Goal: Transaction & Acquisition: Purchase product/service

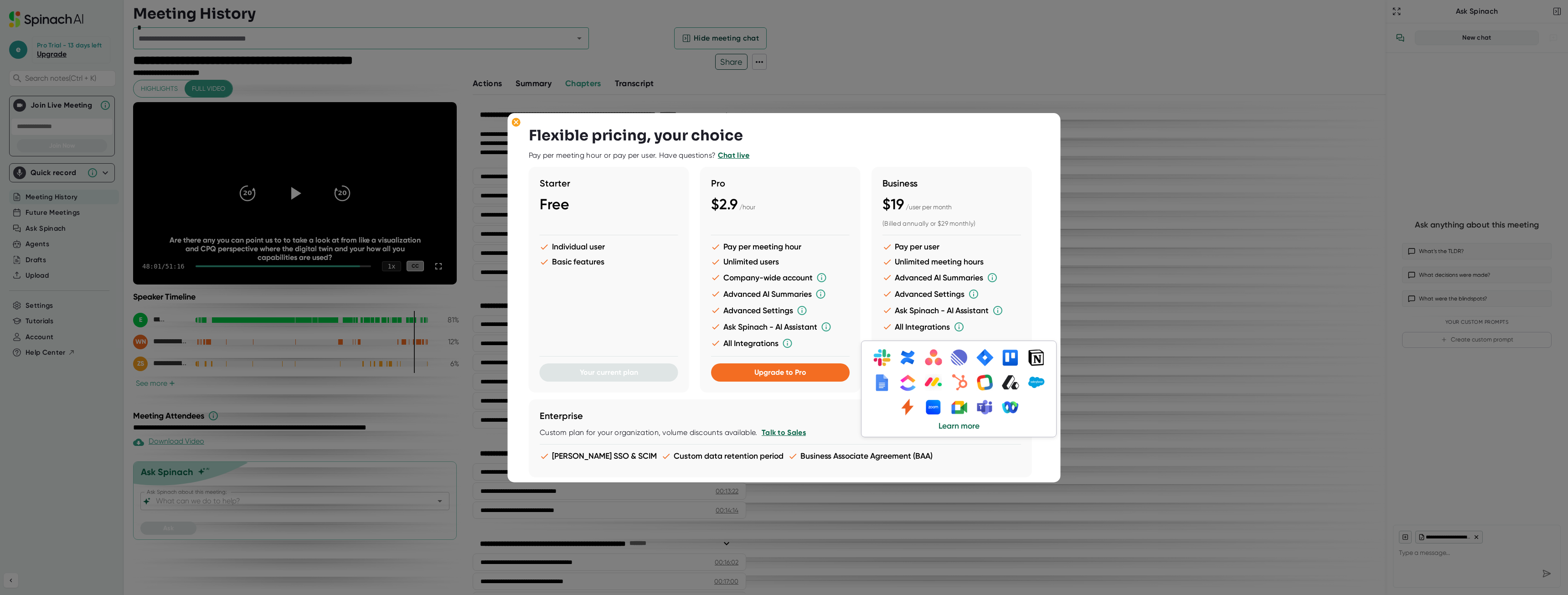
click at [959, 326] on icon at bounding box center [959, 327] width 11 height 11
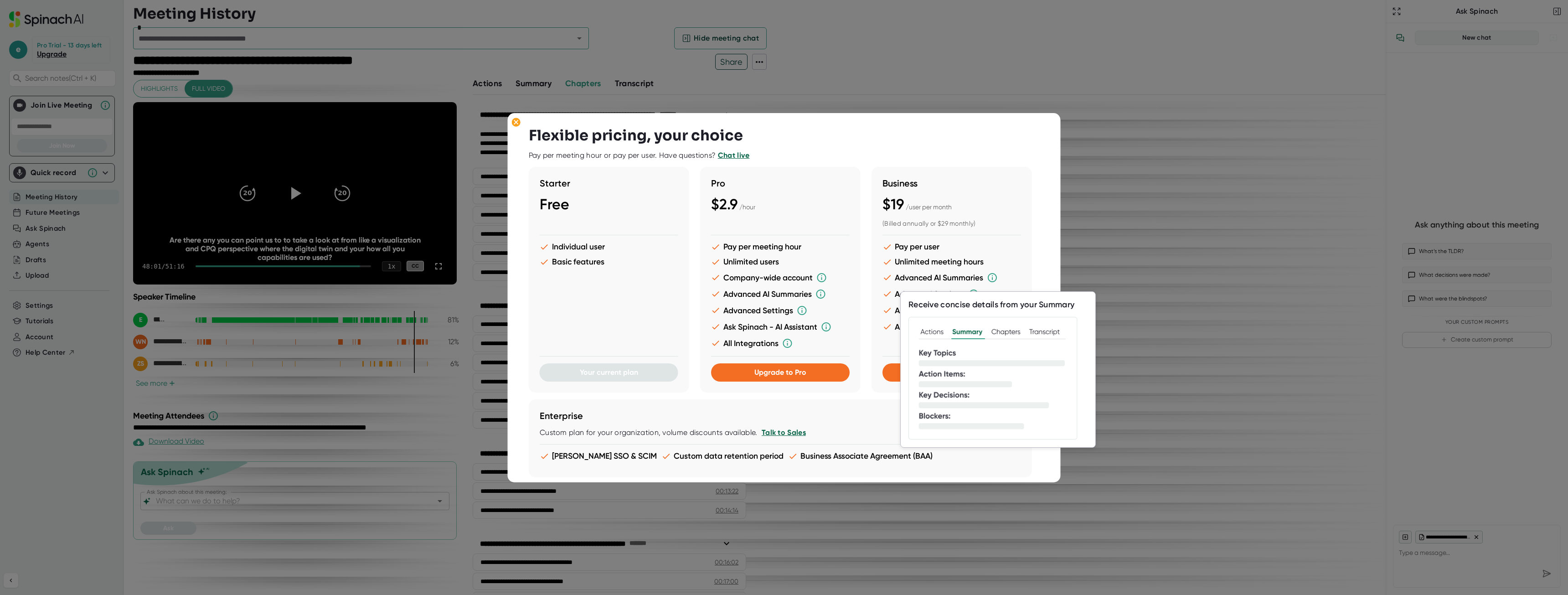
click at [930, 333] on img at bounding box center [998, 379] width 179 height 123
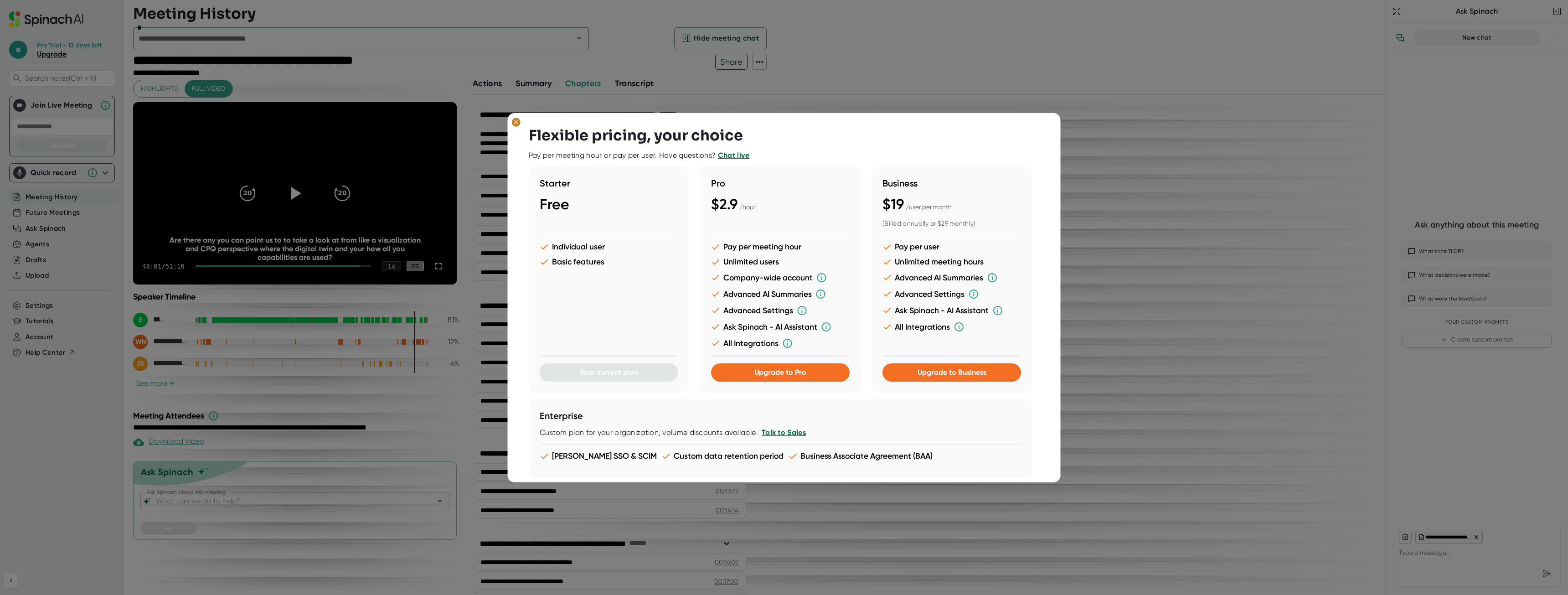
click at [513, 122] on ellipse at bounding box center [516, 122] width 8 height 9
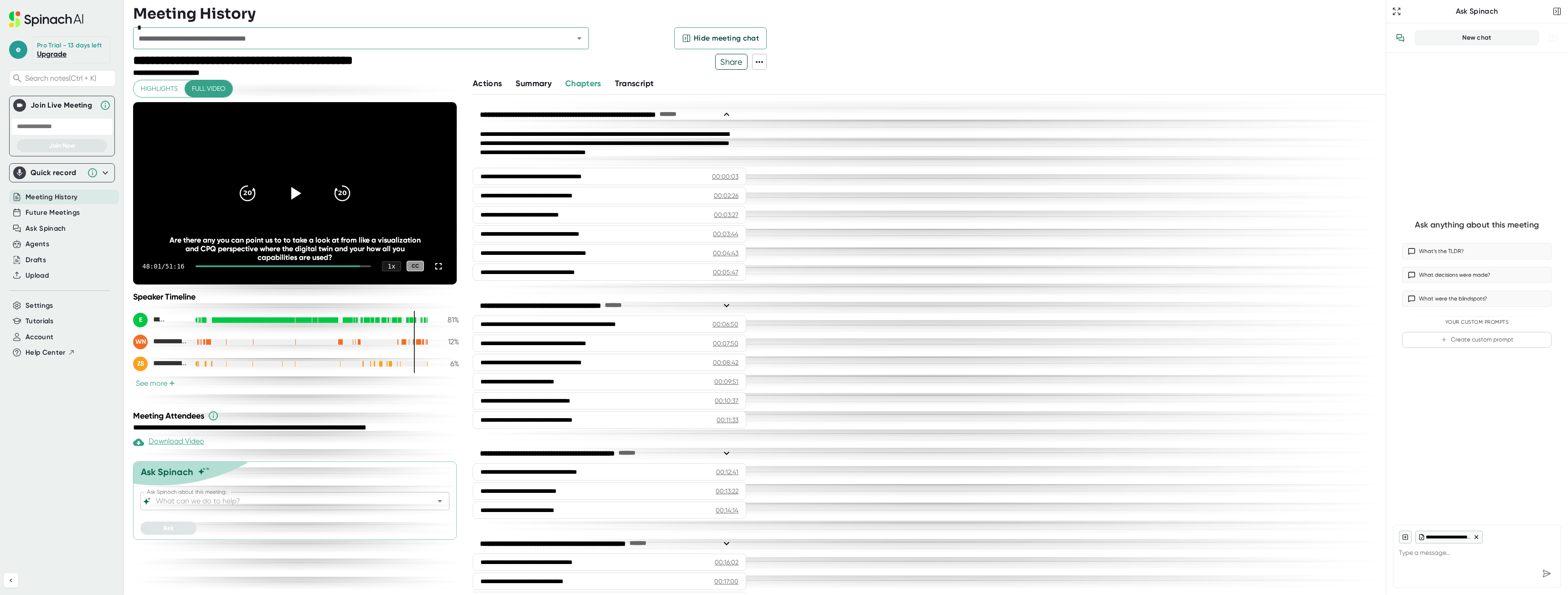
click at [527, 83] on span "Summary" at bounding box center [533, 83] width 35 height 10
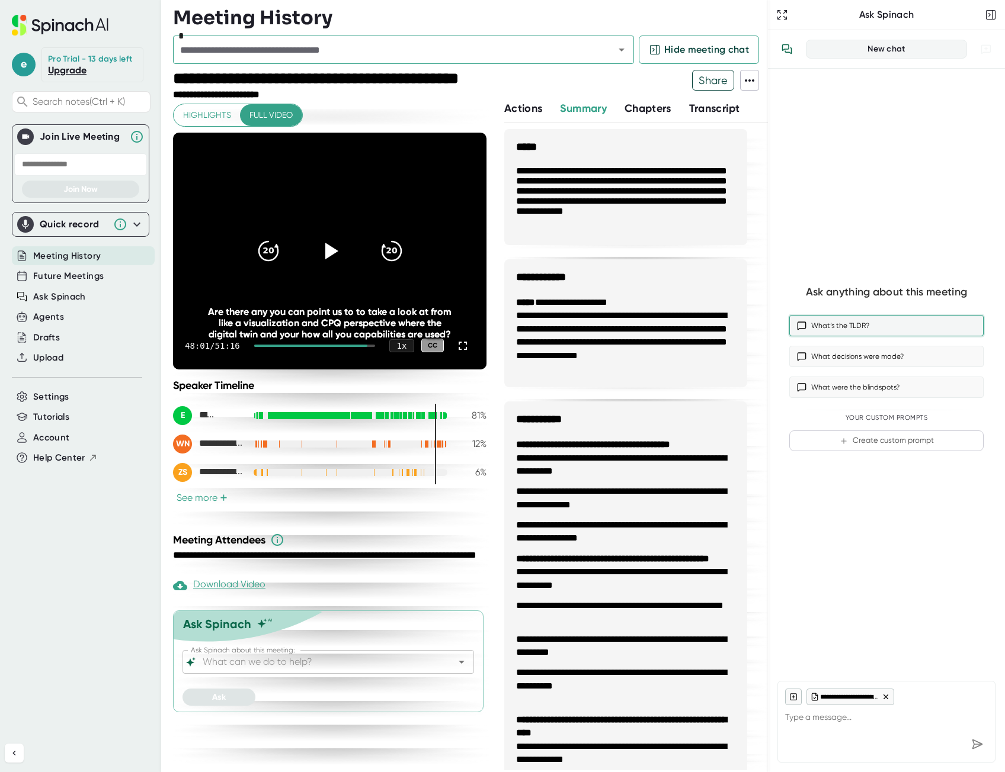
click at [818, 322] on button "What’s the TLDR?" at bounding box center [886, 325] width 194 height 21
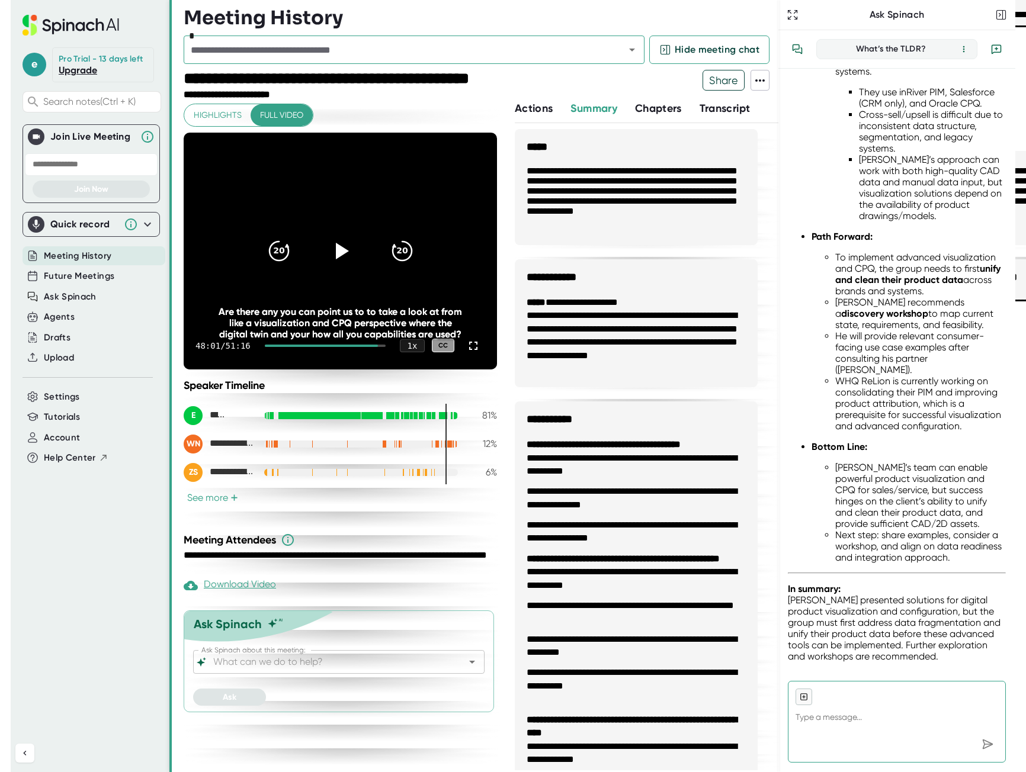
scroll to position [597, 0]
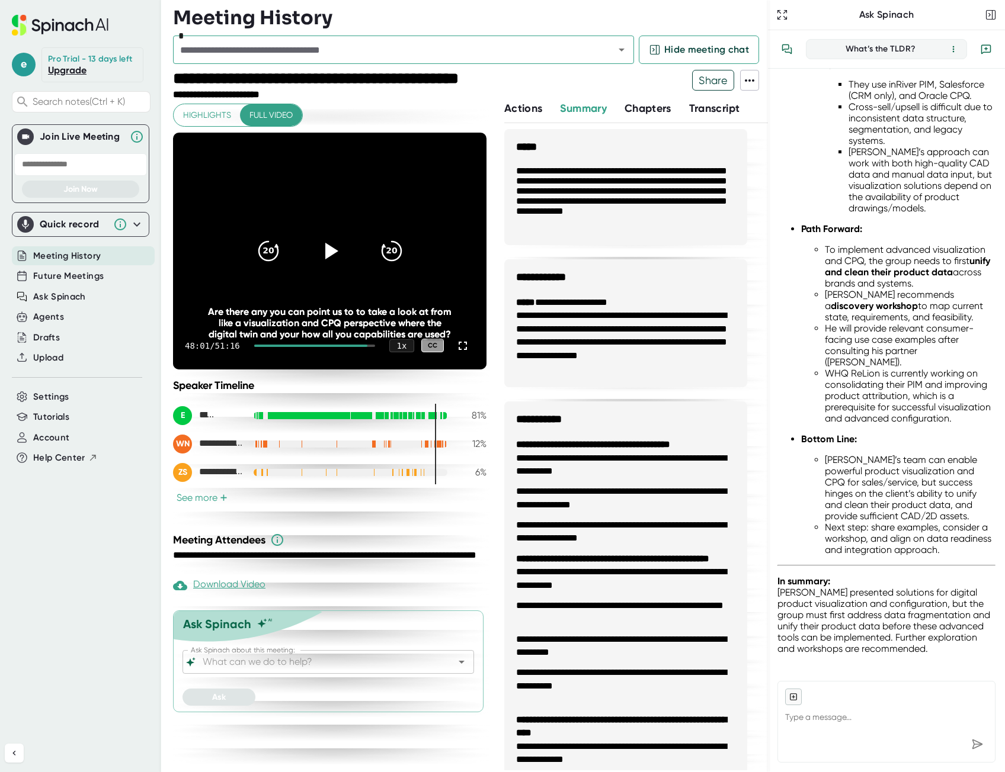
click at [54, 70] on link "Upgrade" at bounding box center [67, 70] width 38 height 11
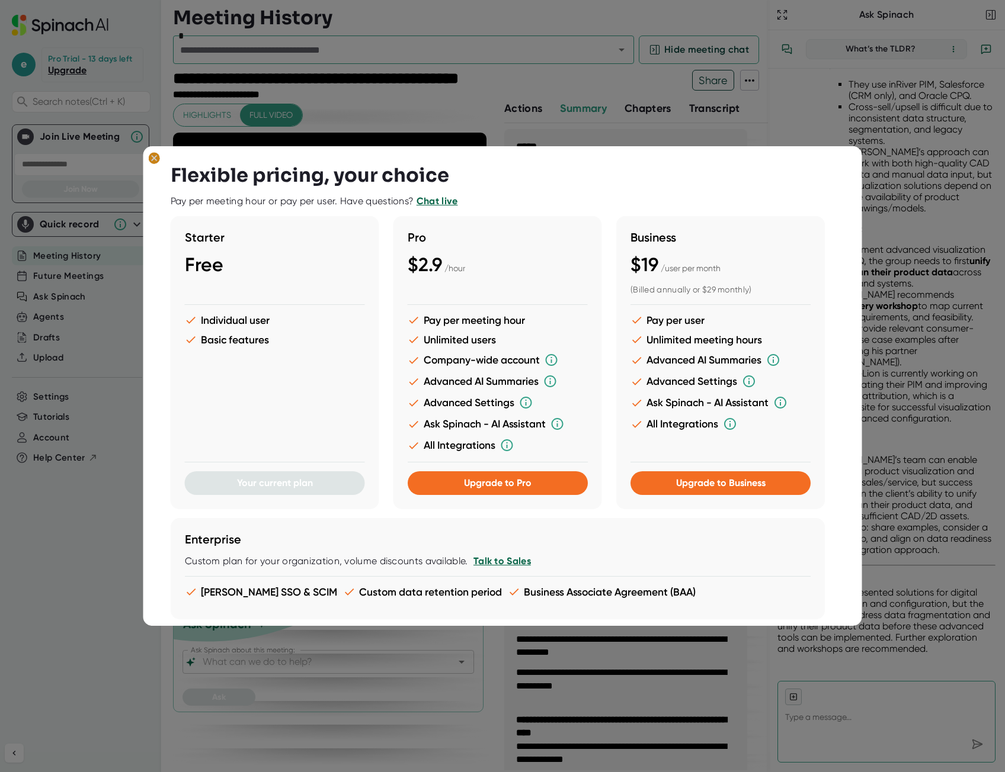
click at [153, 158] on icon at bounding box center [154, 158] width 5 height 5
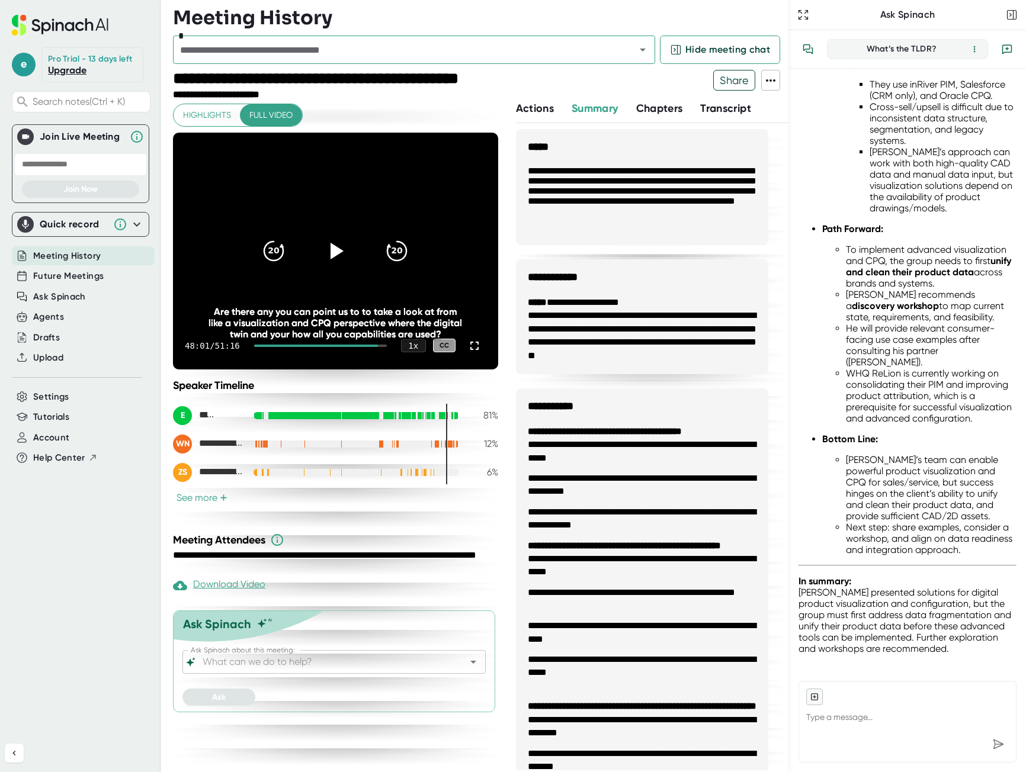
click at [600, 105] on span "Summary" at bounding box center [595, 108] width 46 height 13
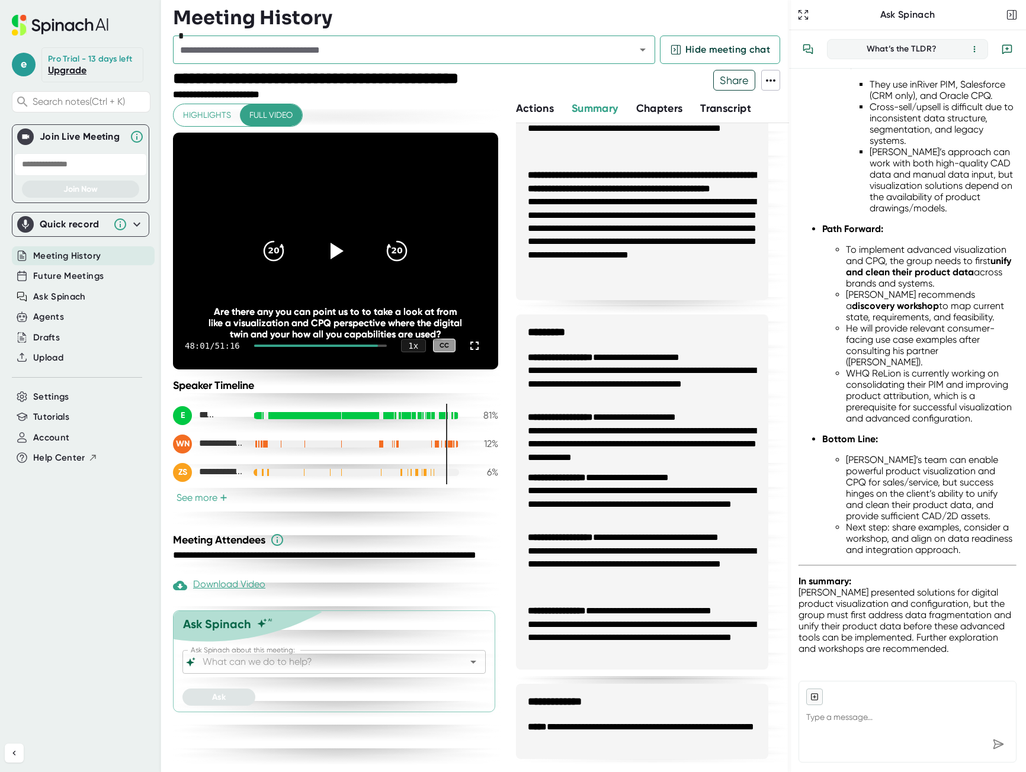
scroll to position [1118, 0]
